Goal: Information Seeking & Learning: Learn about a topic

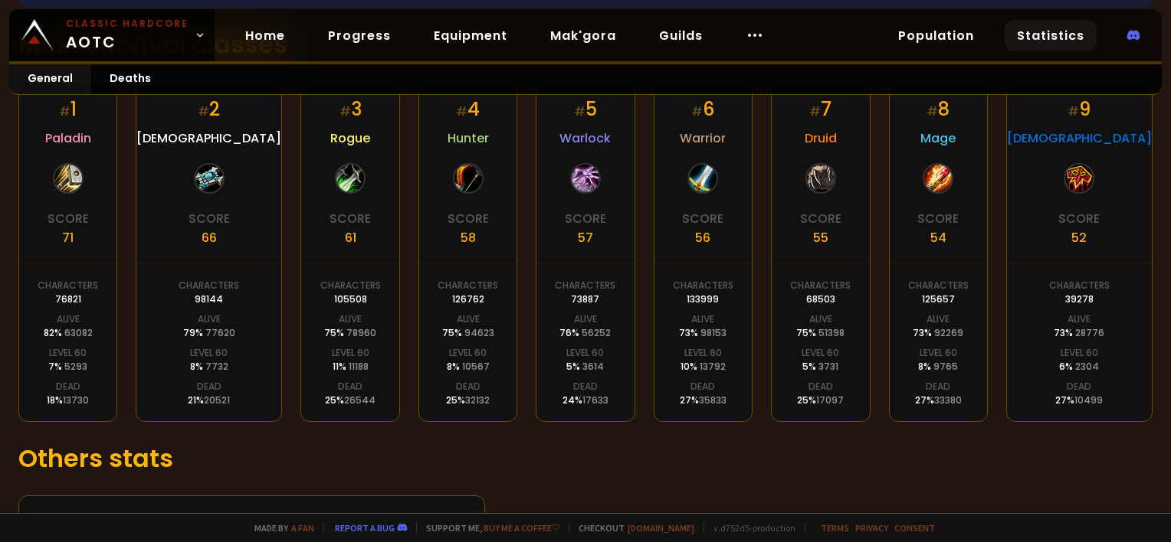
scroll to position [388, 0]
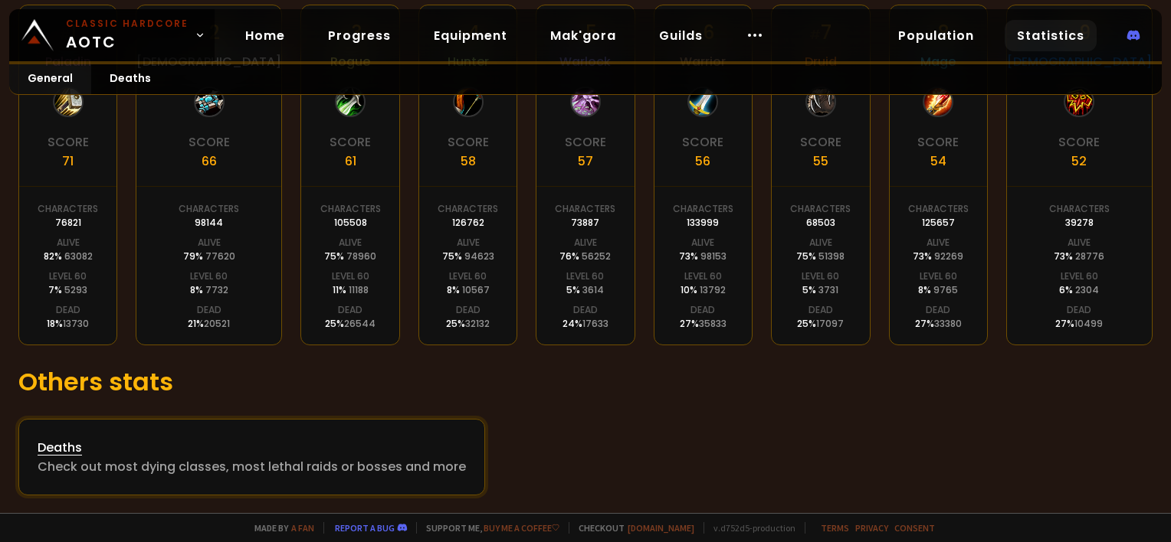
click at [281, 447] on div "Deaths" at bounding box center [252, 447] width 428 height 19
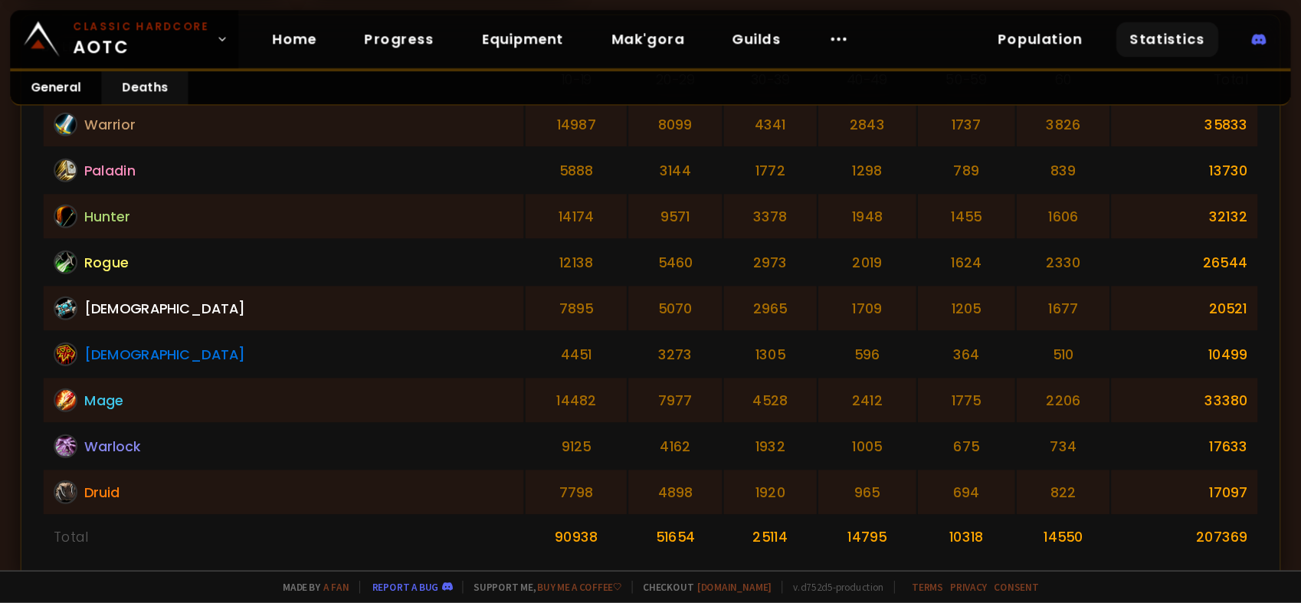
scroll to position [460, 0]
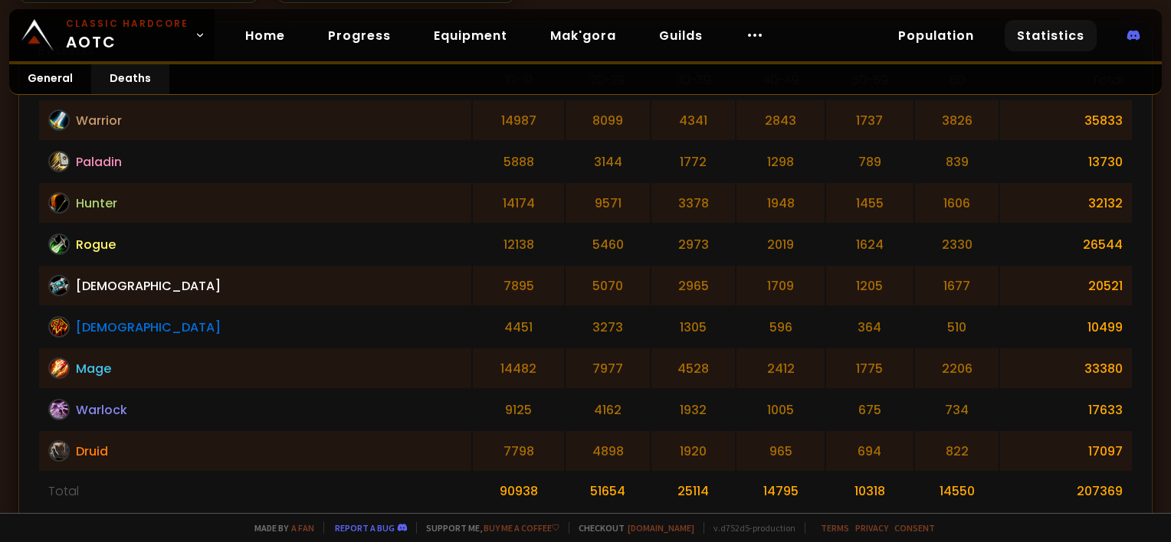
click at [1007, 271] on td "20521" at bounding box center [1066, 286] width 132 height 40
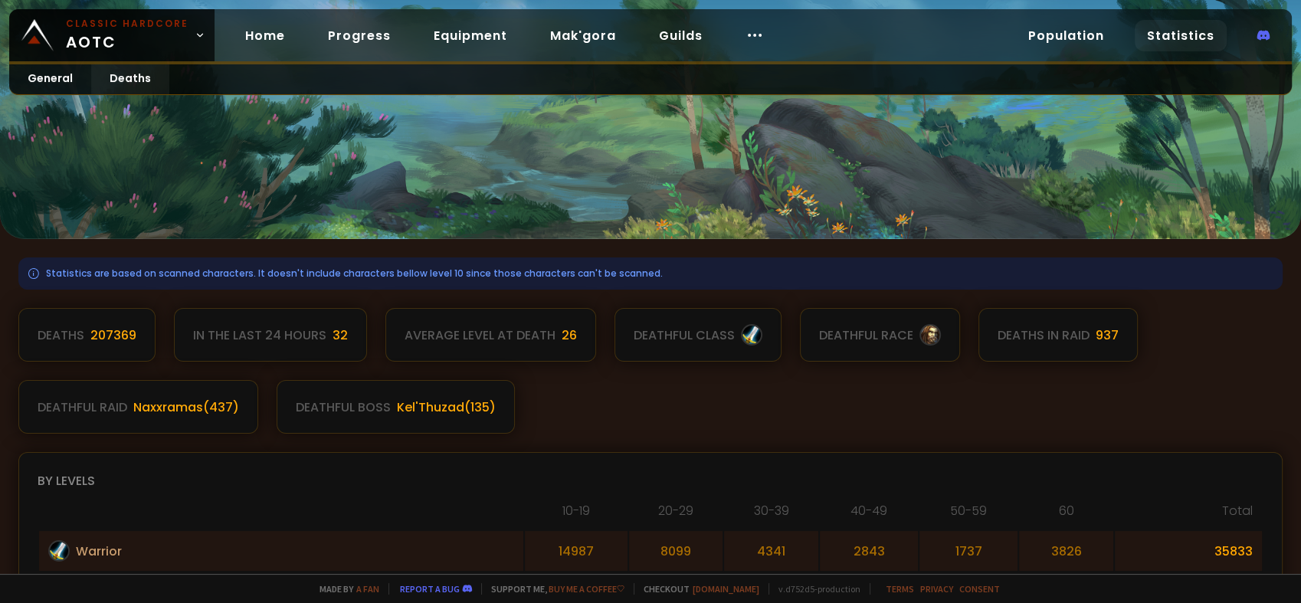
scroll to position [0, 0]
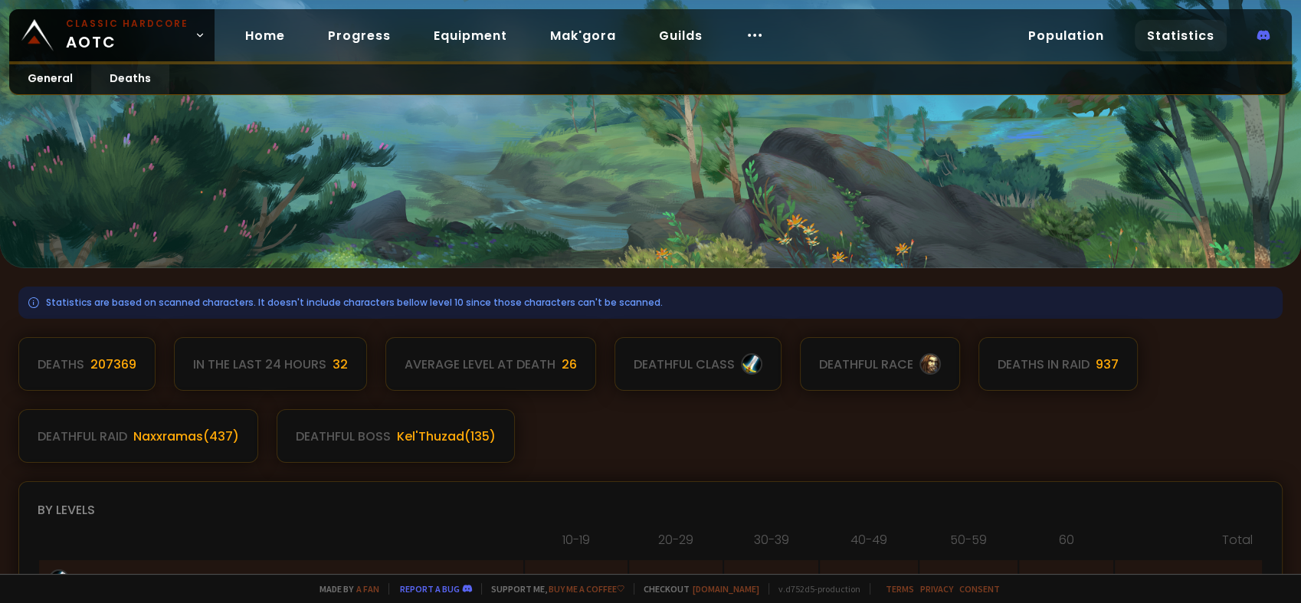
click at [787, 447] on div "Deaths 207369 In the last 24 hours 32 Average level at death 26 deathful class …" at bounding box center [650, 400] width 1264 height 126
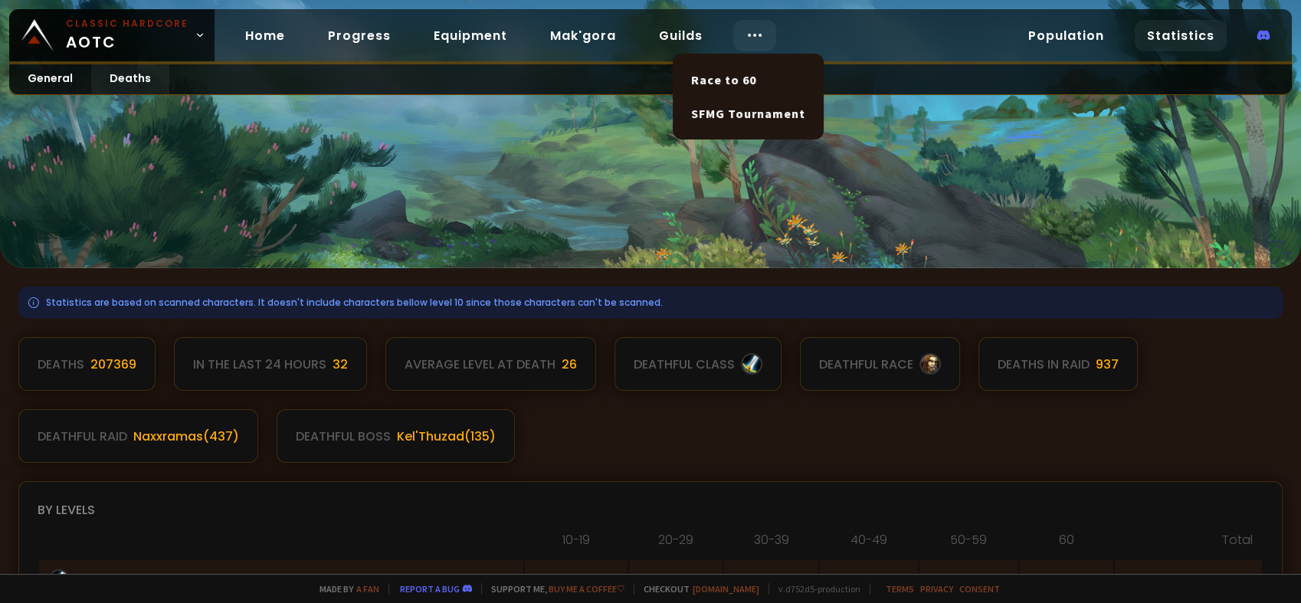
click at [747, 40] on icon at bounding box center [755, 35] width 18 height 18
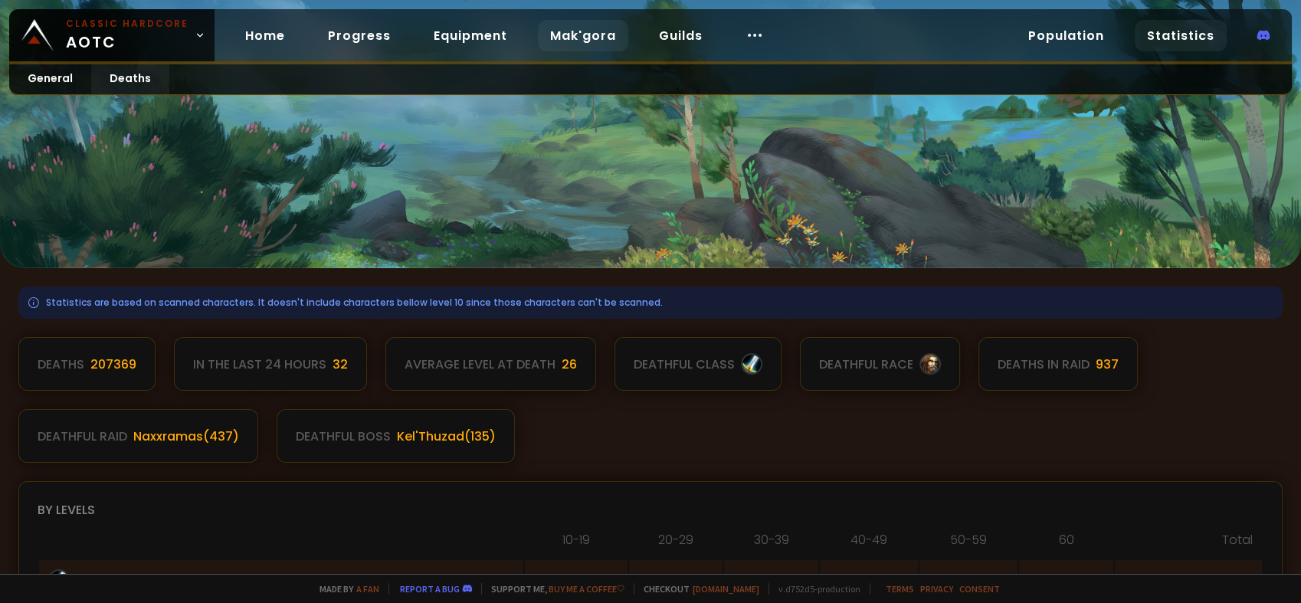
click at [586, 31] on link "Mak'gora" at bounding box center [583, 35] width 90 height 31
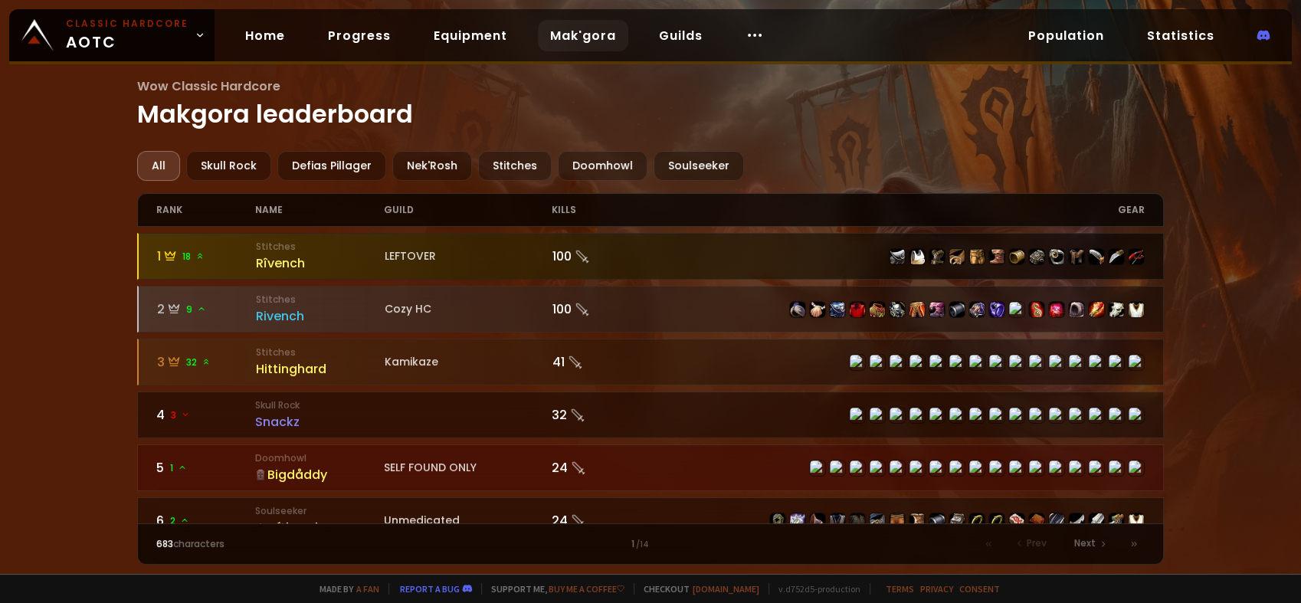
click at [358, 255] on div "Rîvench" at bounding box center [320, 263] width 128 height 19
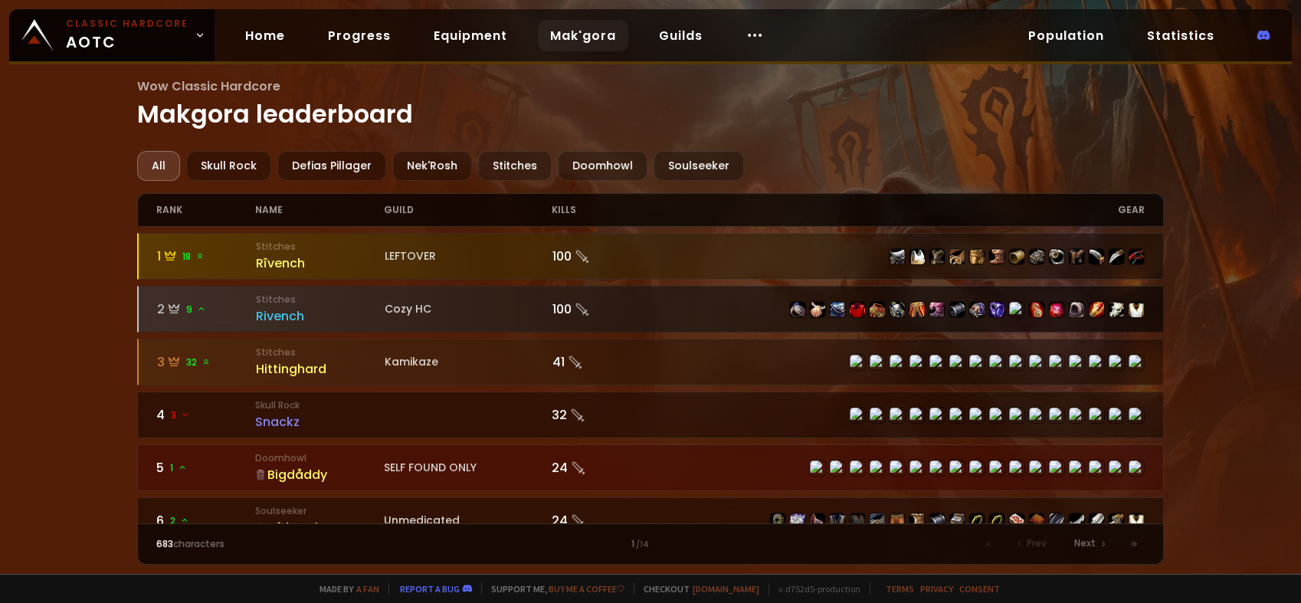
click at [316, 314] on div "Rivench" at bounding box center [320, 315] width 128 height 19
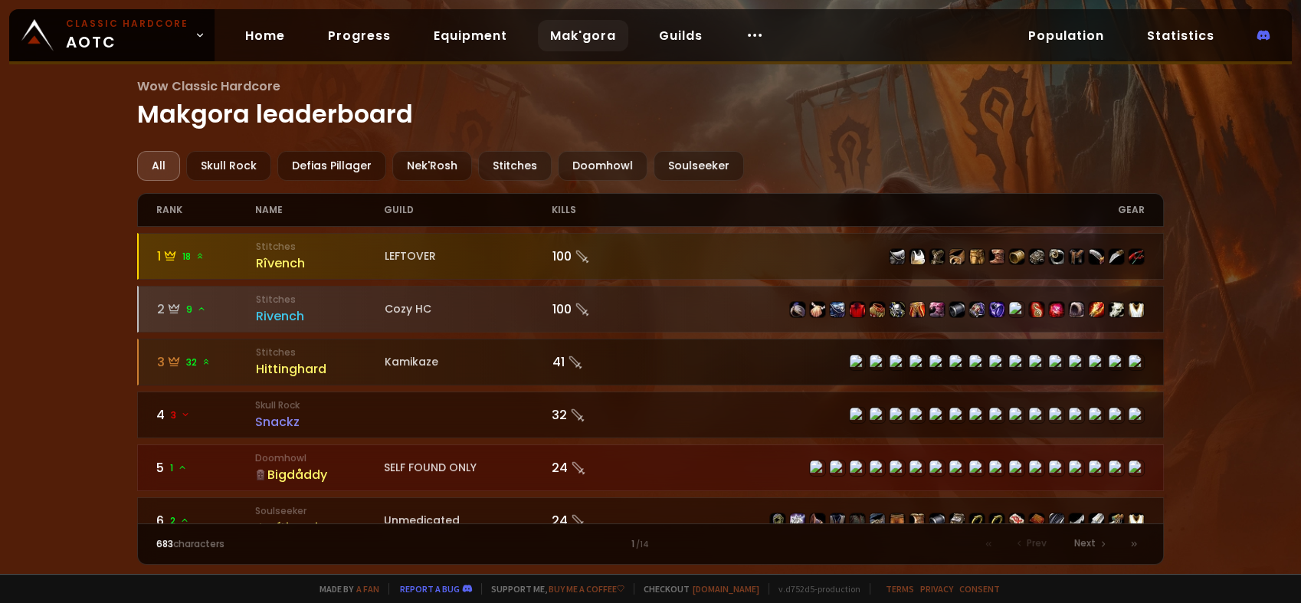
drag, startPoint x: 365, startPoint y: 359, endPoint x: 349, endPoint y: 343, distance: 22.2
click at [365, 359] on div "Hittinghard" at bounding box center [320, 368] width 128 height 19
